Goal: Task Accomplishment & Management: Use online tool/utility

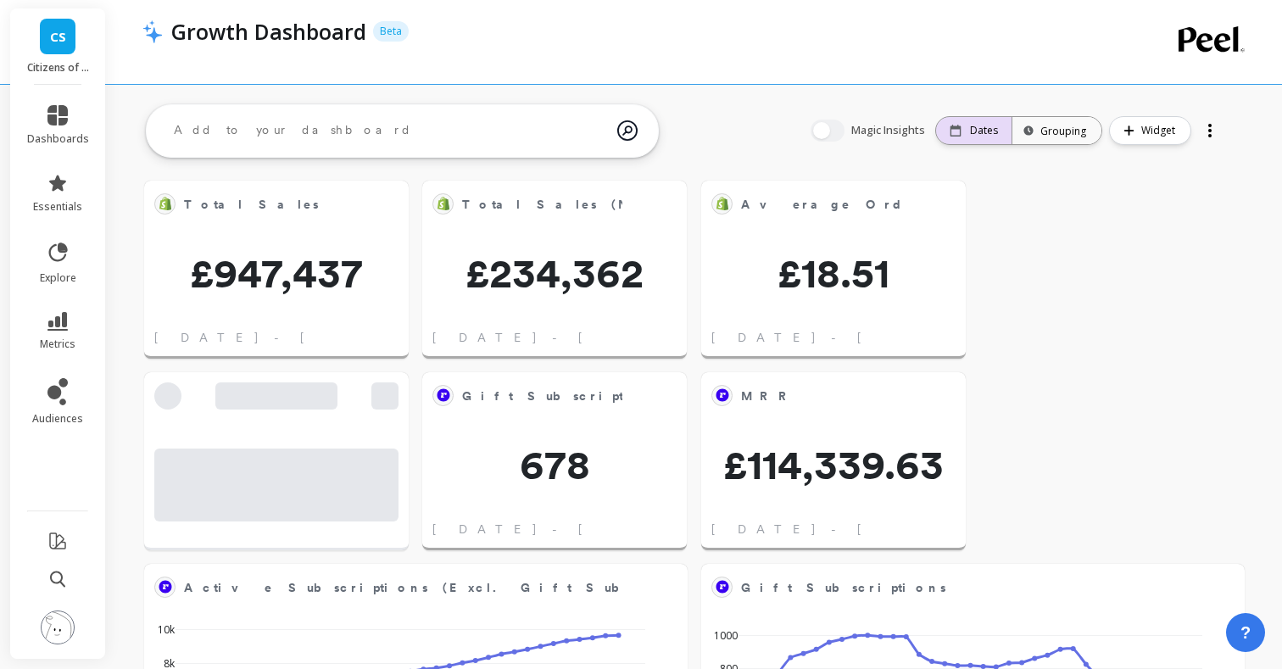
click at [987, 132] on p "Dates" at bounding box center [984, 131] width 28 height 14
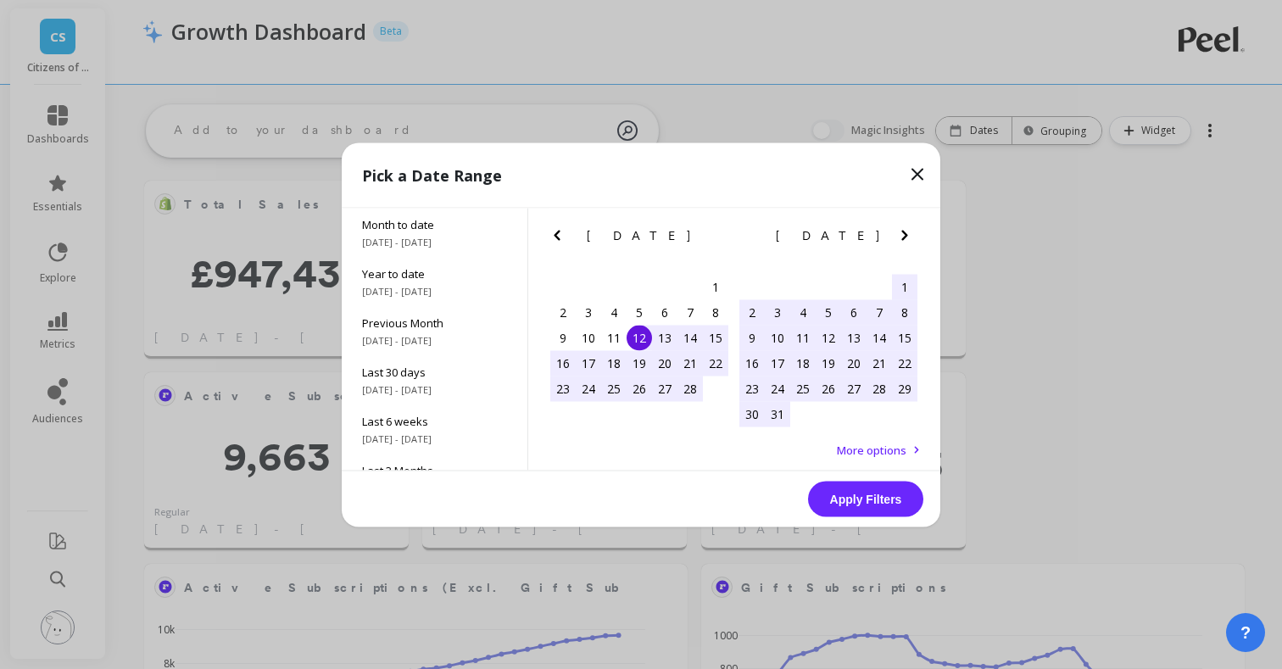
click at [901, 233] on icon "Next Month" at bounding box center [905, 235] width 20 height 20
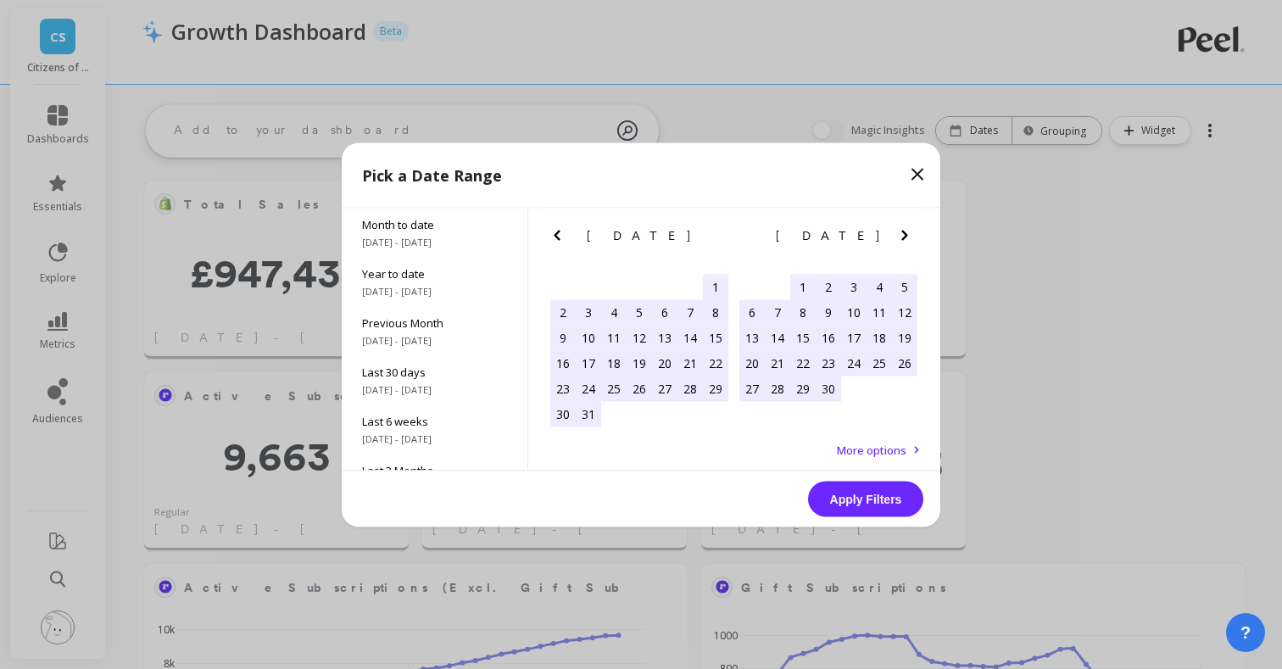
click at [901, 233] on icon "Next Month" at bounding box center [905, 235] width 20 height 20
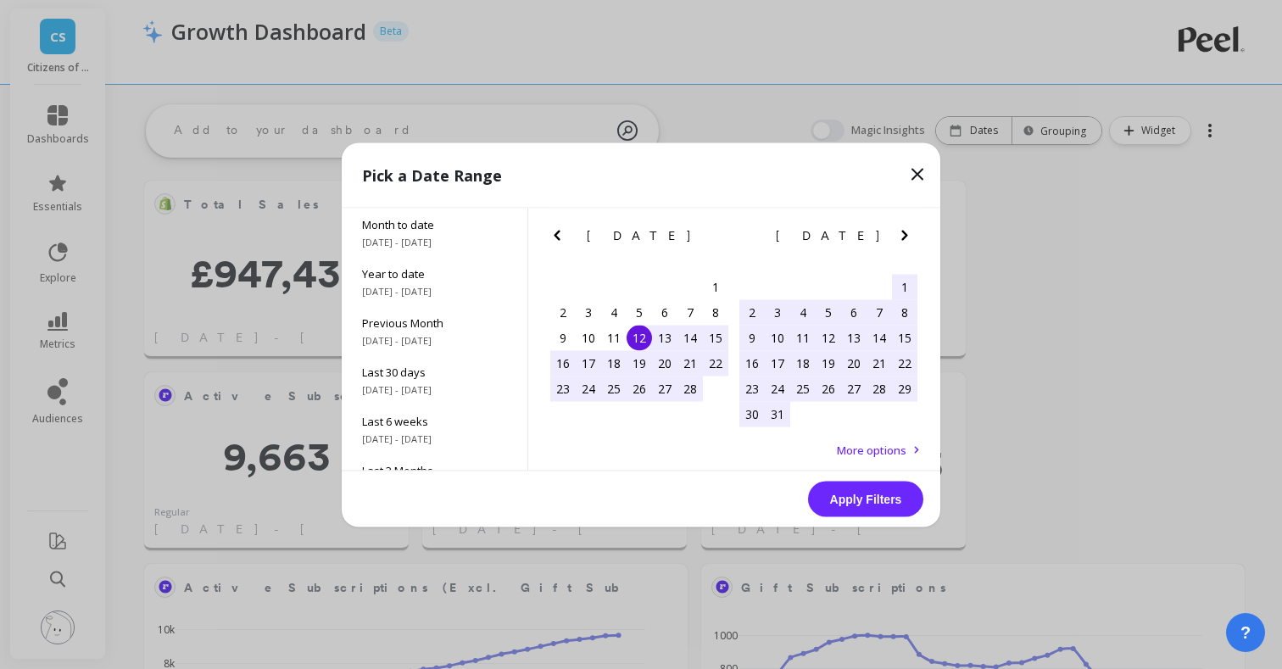
click at [901, 233] on icon "Next Month" at bounding box center [905, 235] width 20 height 20
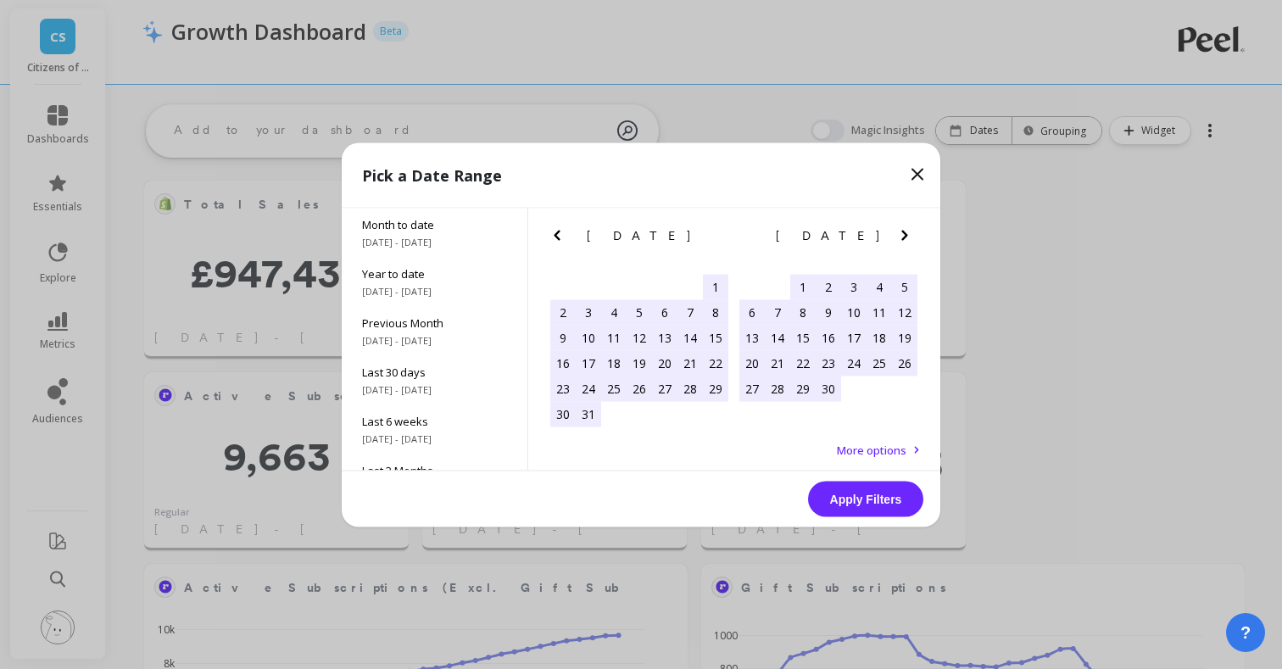
click at [901, 233] on icon "Next Month" at bounding box center [905, 235] width 20 height 20
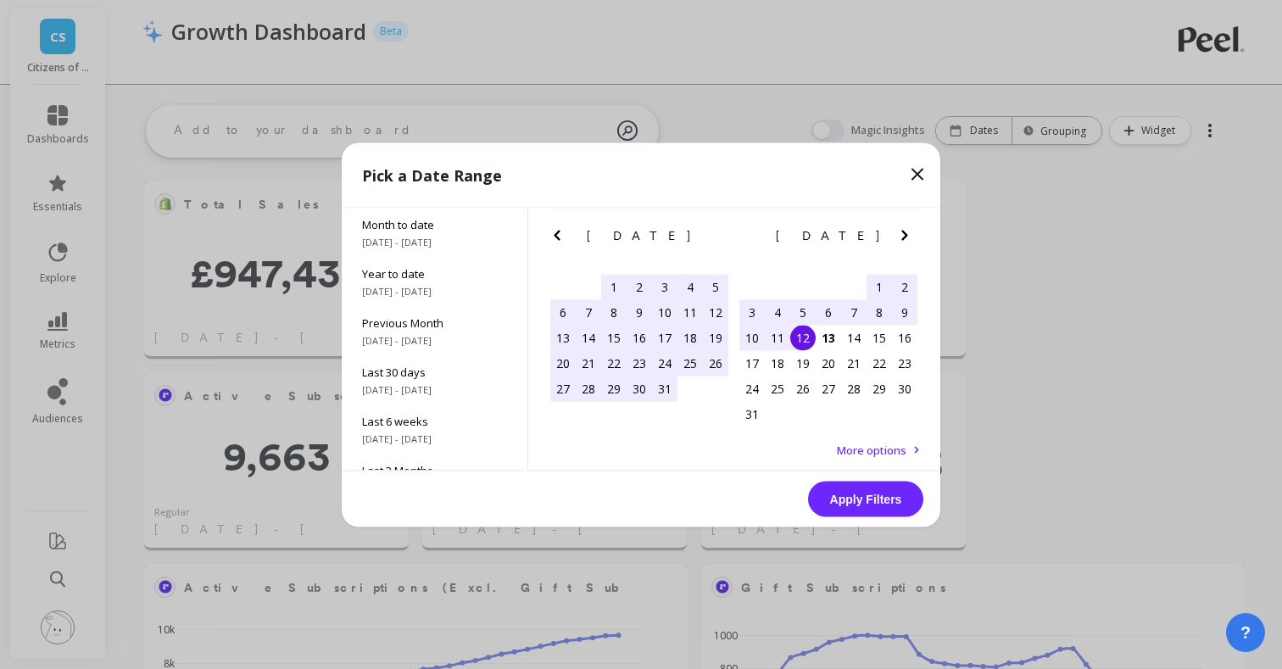
click at [799, 338] on div "12" at bounding box center [802, 337] width 25 height 25
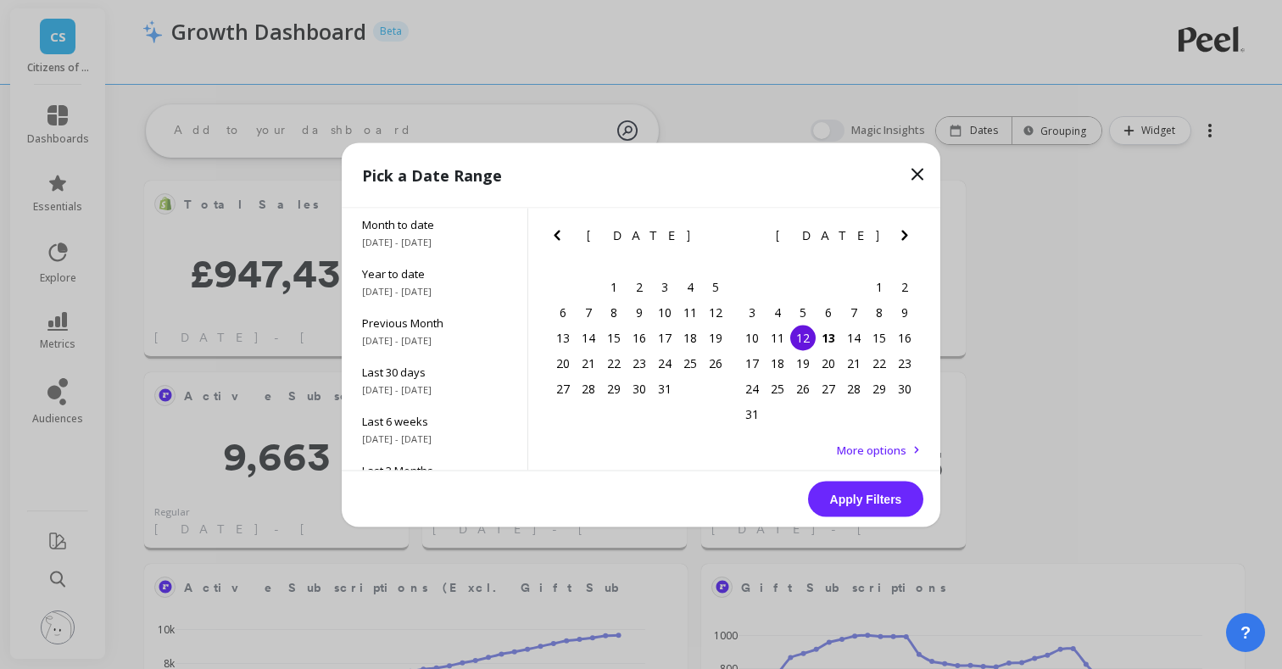
click at [857, 497] on button "Apply Filters" at bounding box center [865, 499] width 115 height 36
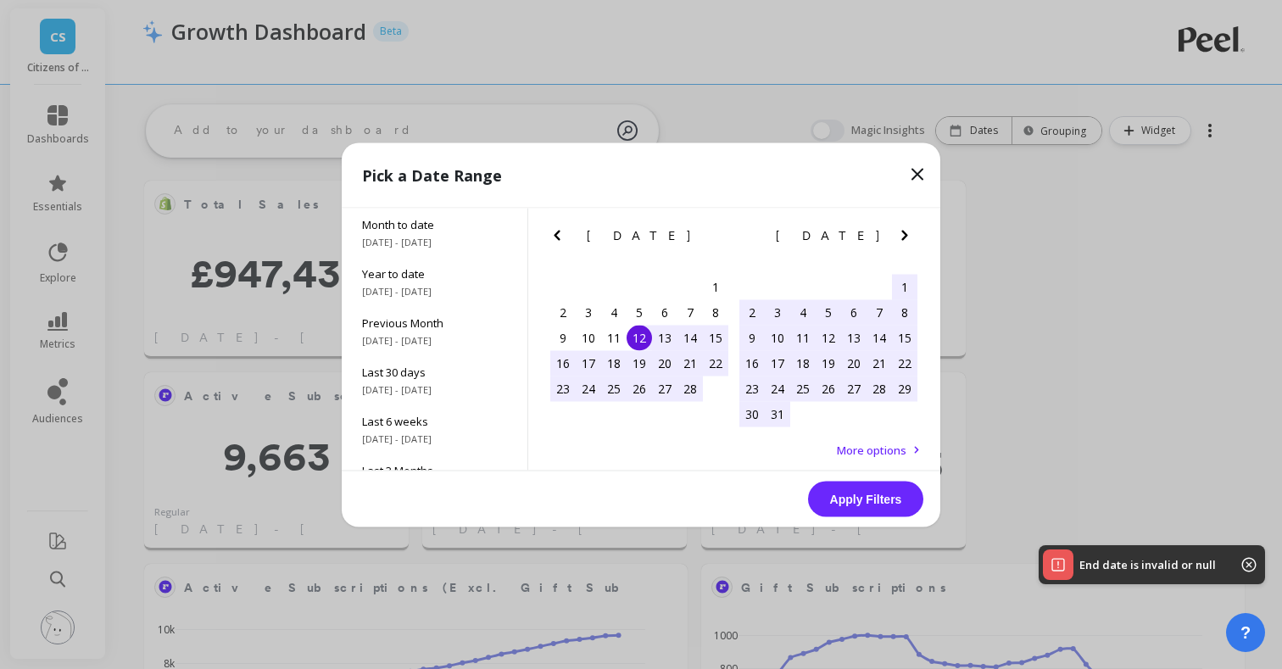
click at [876, 476] on div "Apply Filters" at bounding box center [641, 499] width 599 height 56
click at [871, 500] on button "Apply Filters" at bounding box center [865, 499] width 115 height 36
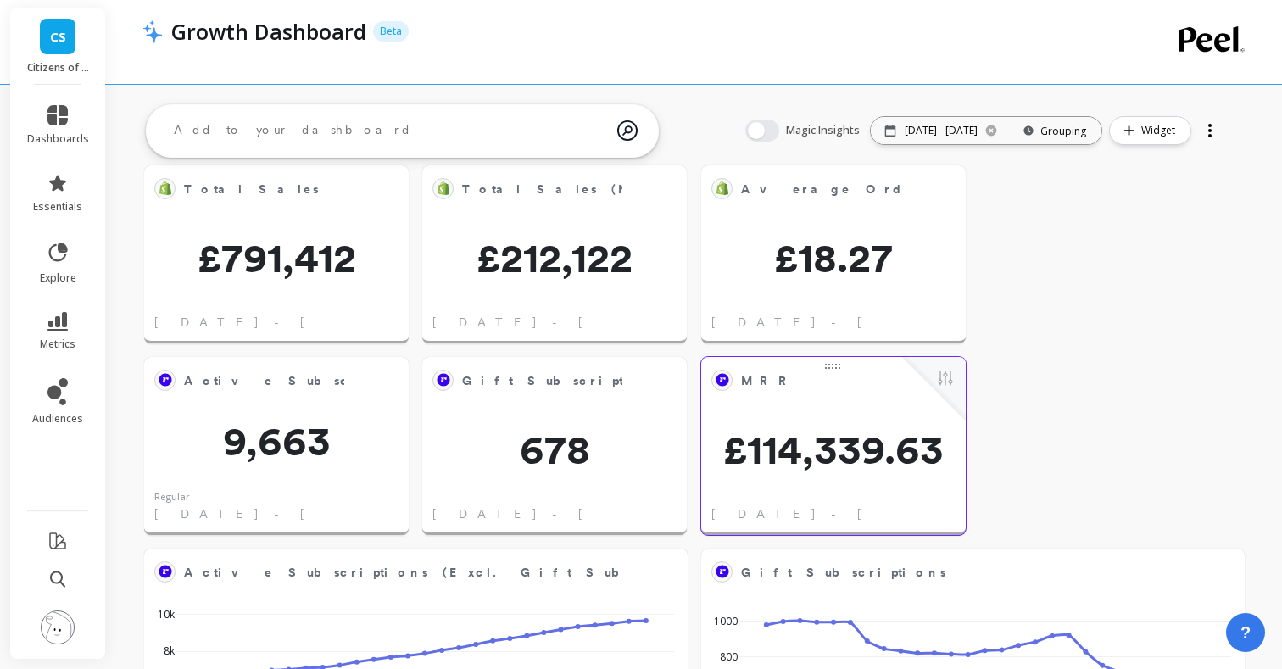
scroll to position [27, 0]
